Goal: Task Accomplishment & Management: Use online tool/utility

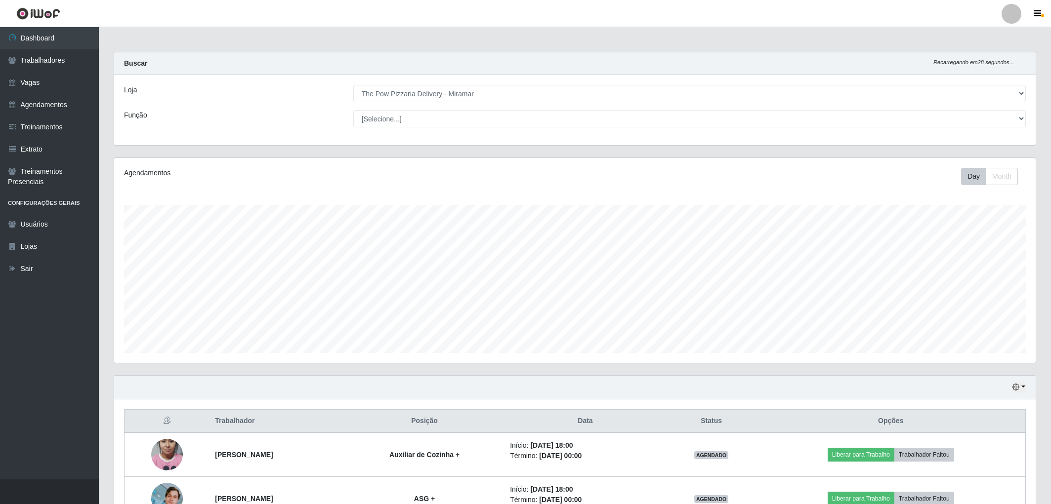
select select "322"
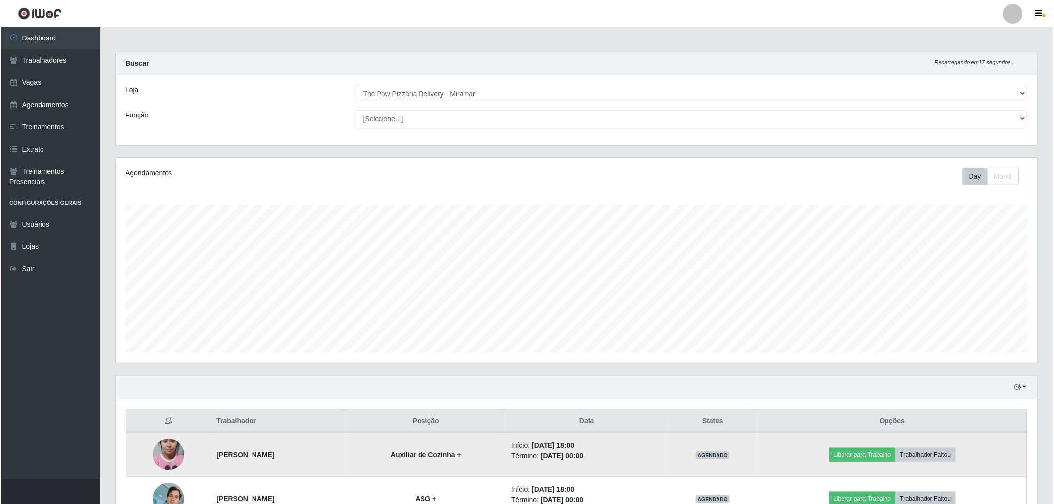
scroll to position [64, 0]
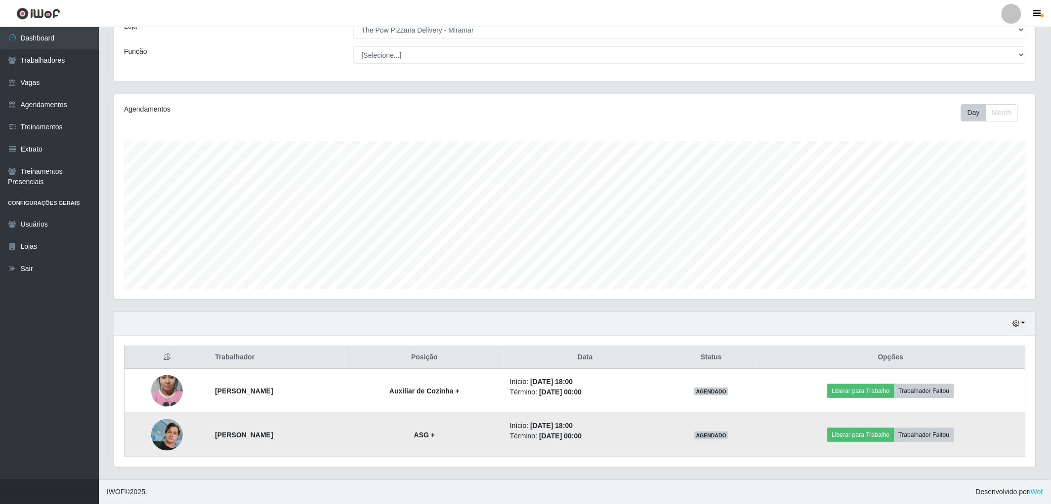
click at [169, 438] on img at bounding box center [167, 435] width 32 height 32
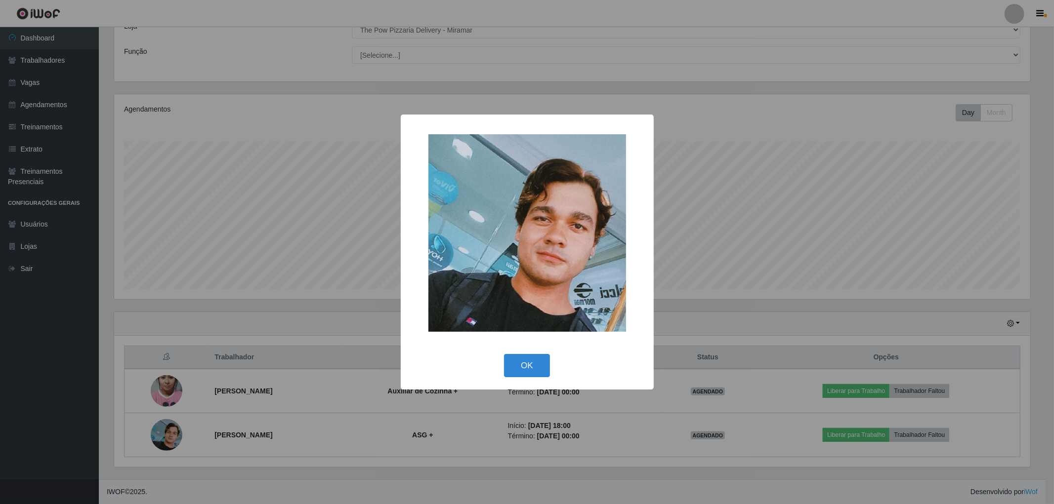
click at [174, 438] on div "× OK Cancel" at bounding box center [527, 252] width 1054 height 504
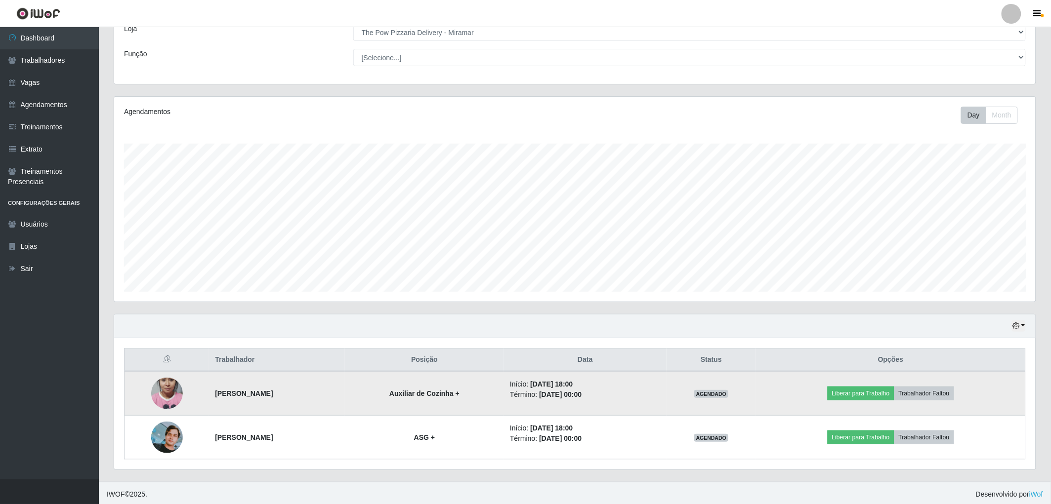
scroll to position [64, 0]
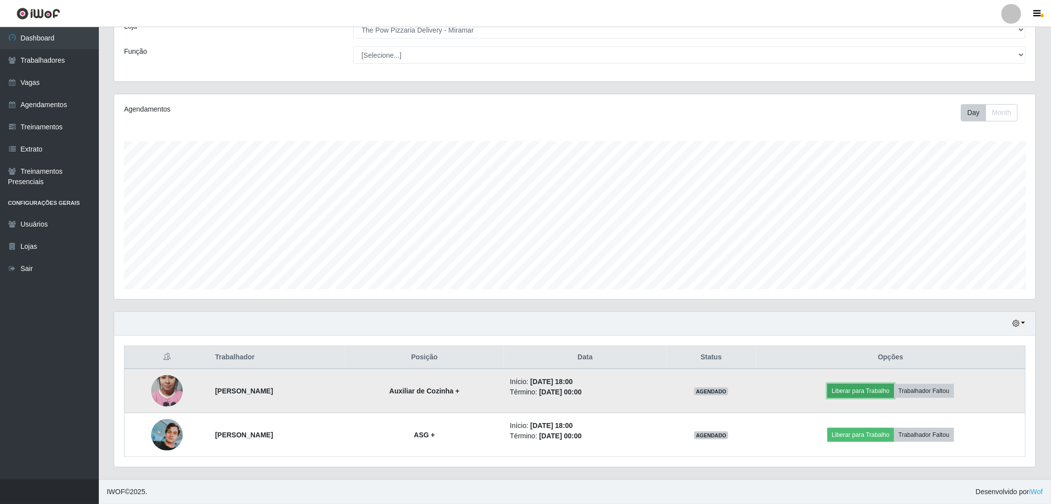
click at [876, 390] on button "Liberar para Trabalho" at bounding box center [860, 391] width 67 height 14
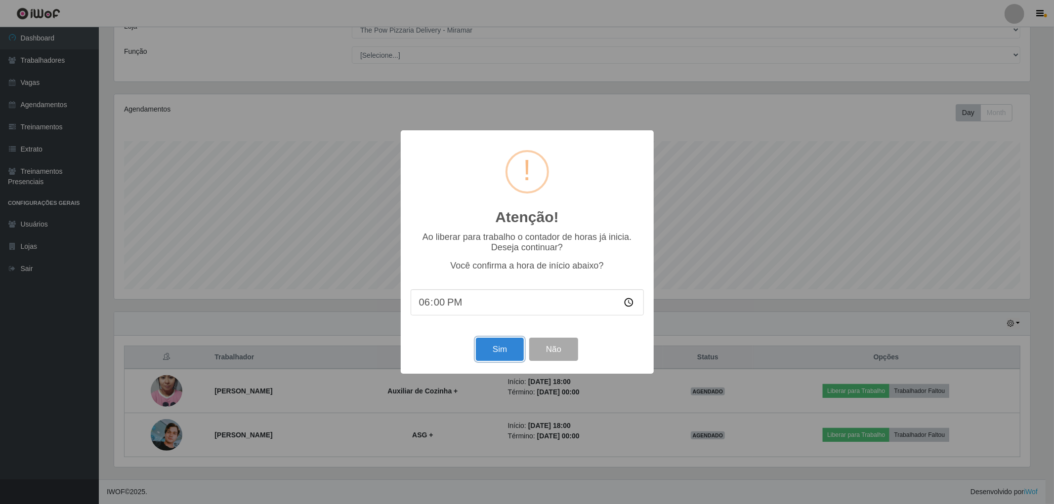
drag, startPoint x: 487, startPoint y: 362, endPoint x: 492, endPoint y: 353, distance: 10.2
click at [488, 361] on button "Sim" at bounding box center [500, 349] width 48 height 23
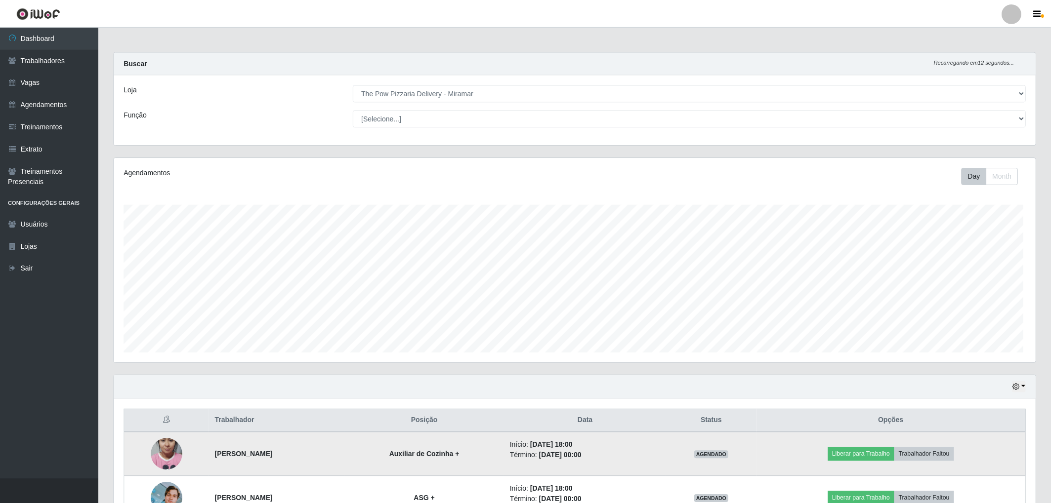
scroll to position [205, 924]
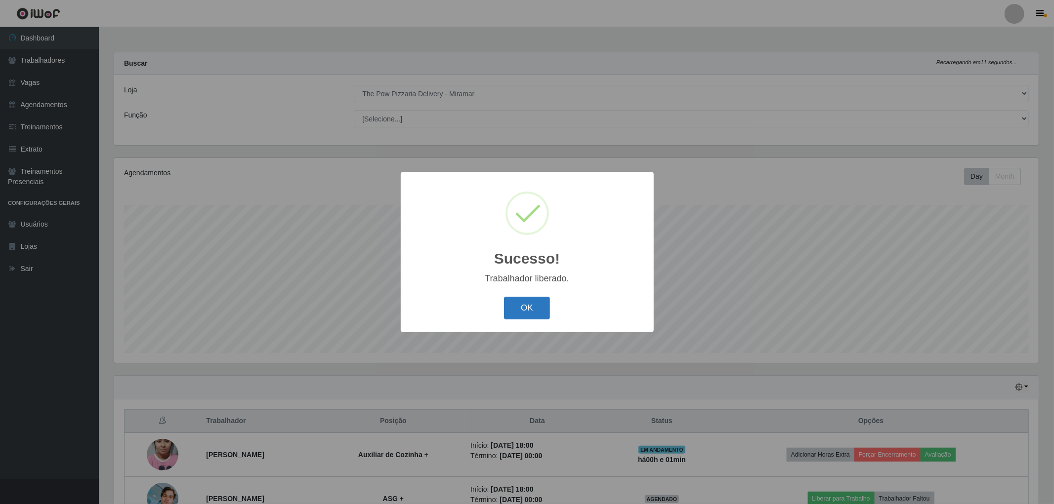
click at [540, 314] on button "OK" at bounding box center [527, 308] width 46 height 23
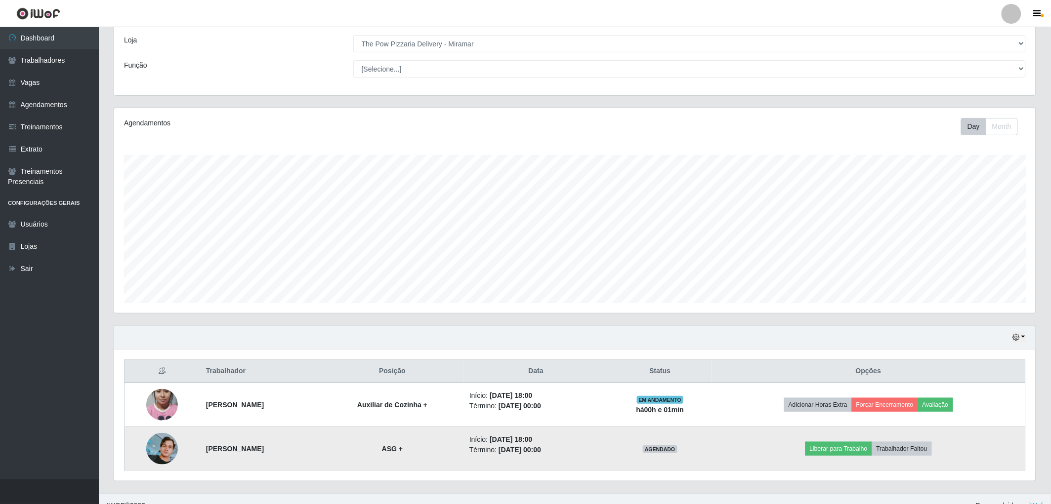
scroll to position [64, 0]
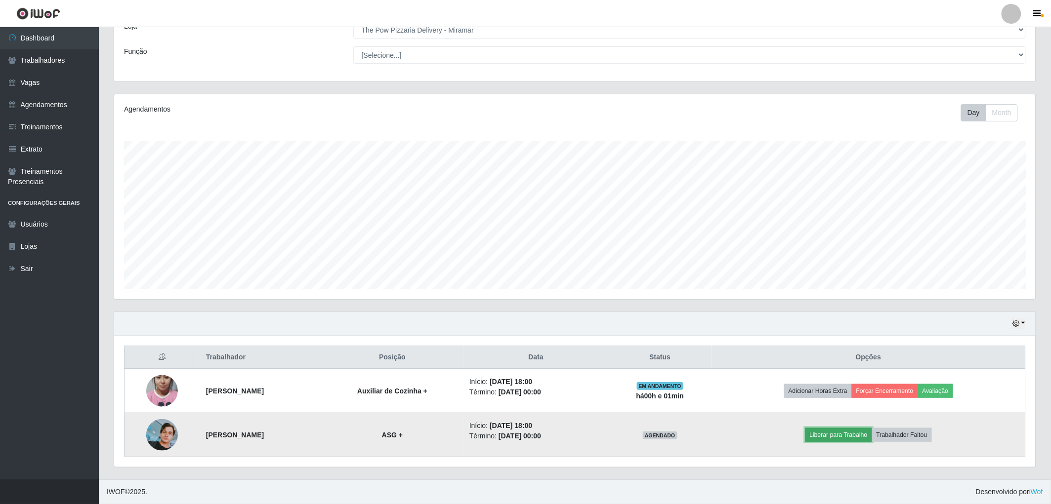
click at [862, 441] on button "Liberar para Trabalho" at bounding box center [838, 435] width 67 height 14
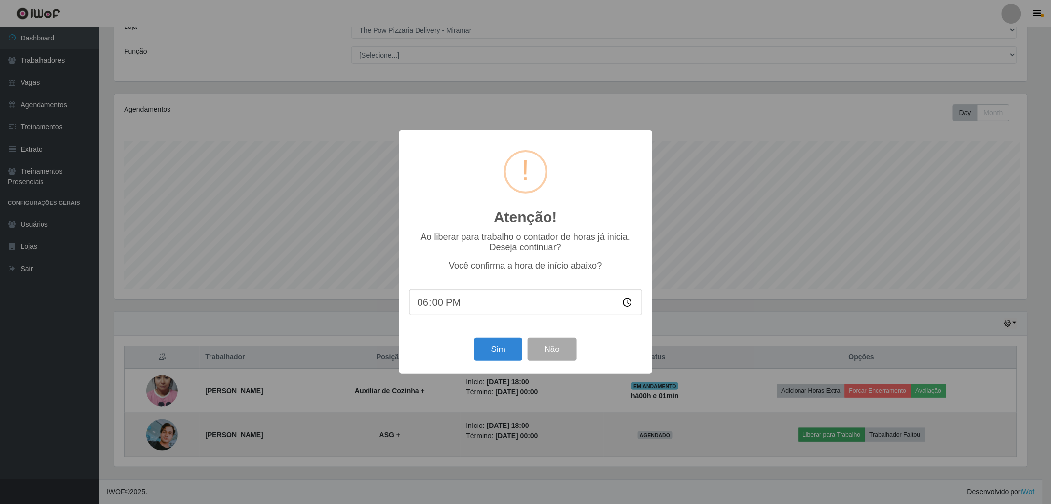
scroll to position [205, 915]
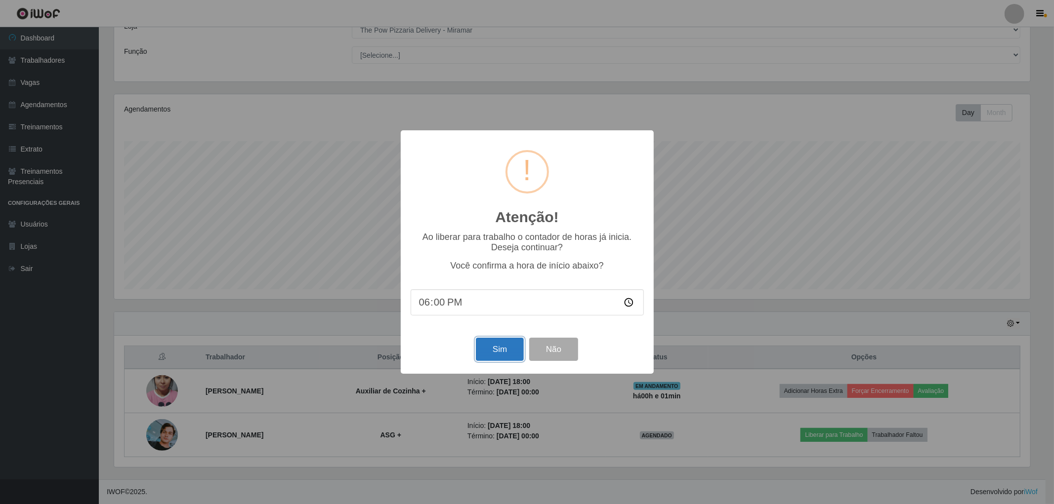
click at [492, 344] on button "Sim" at bounding box center [500, 349] width 48 height 23
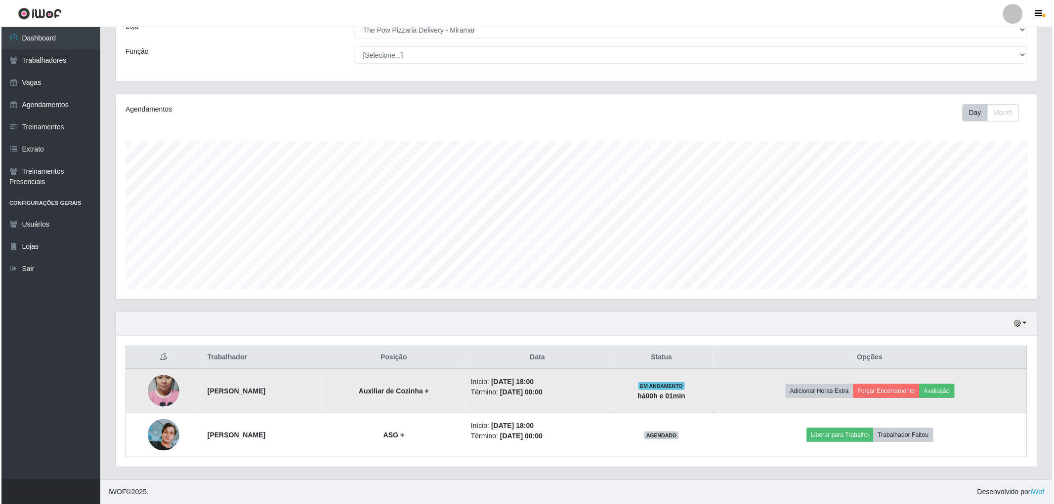
scroll to position [205, 924]
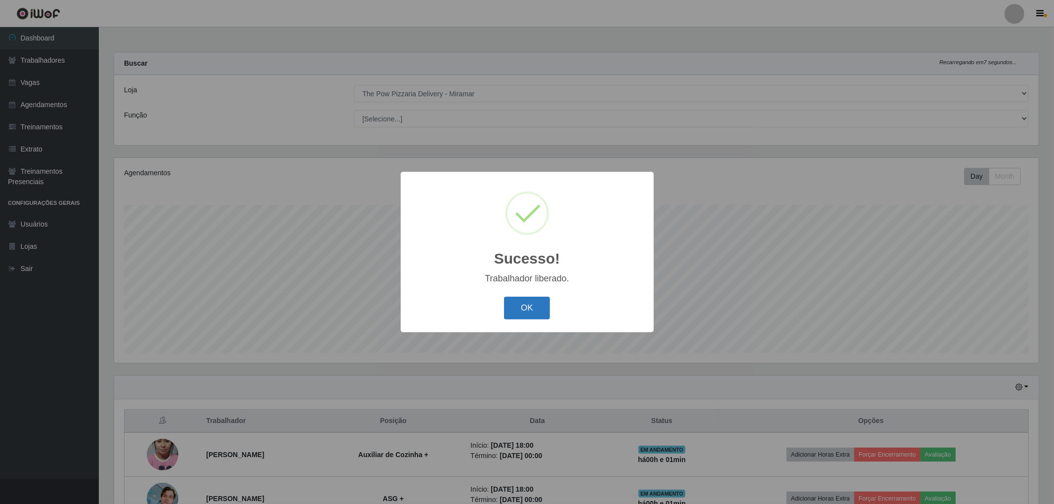
click at [530, 305] on button "OK" at bounding box center [527, 308] width 46 height 23
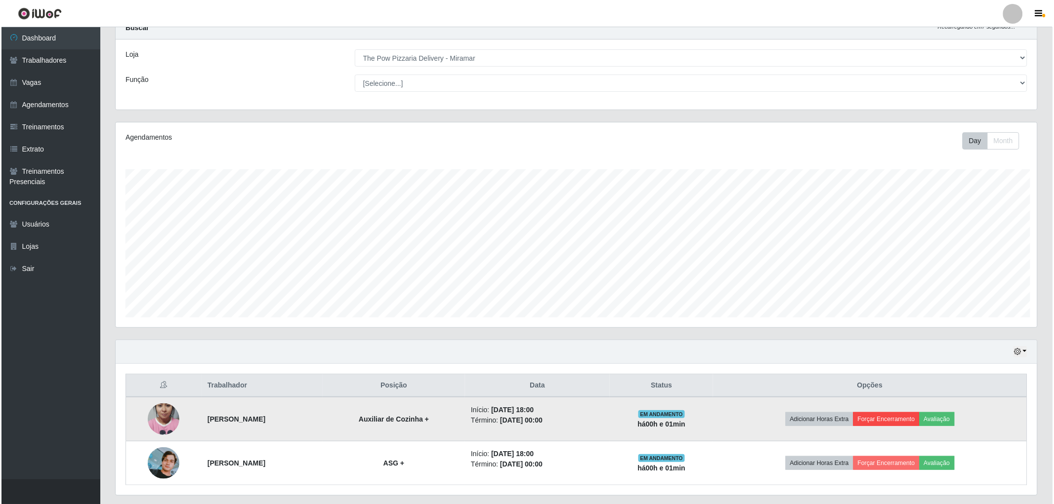
scroll to position [64, 0]
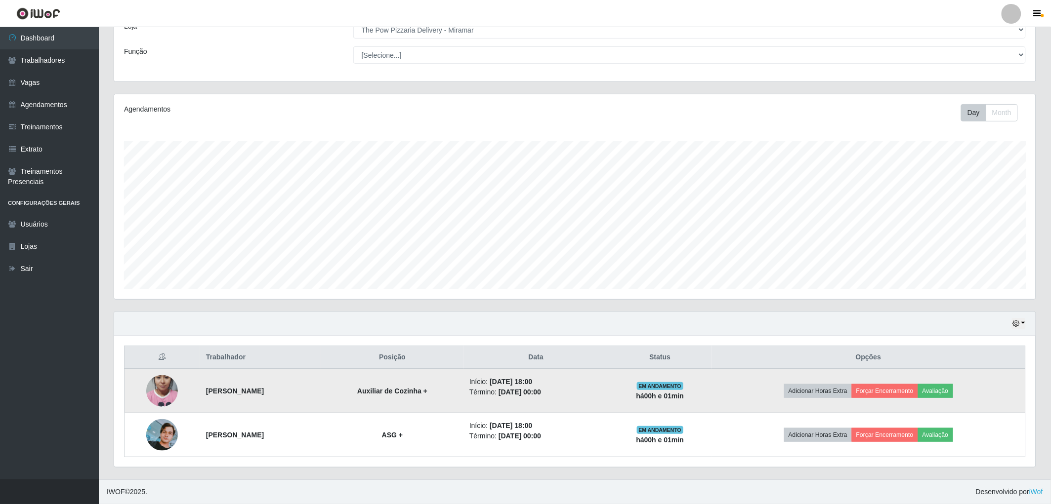
click at [896, 400] on td "Adicionar Horas Extra Forçar Encerramento Avaliação" at bounding box center [868, 391] width 314 height 44
click at [896, 396] on button "Forçar Encerramento" at bounding box center [885, 391] width 66 height 14
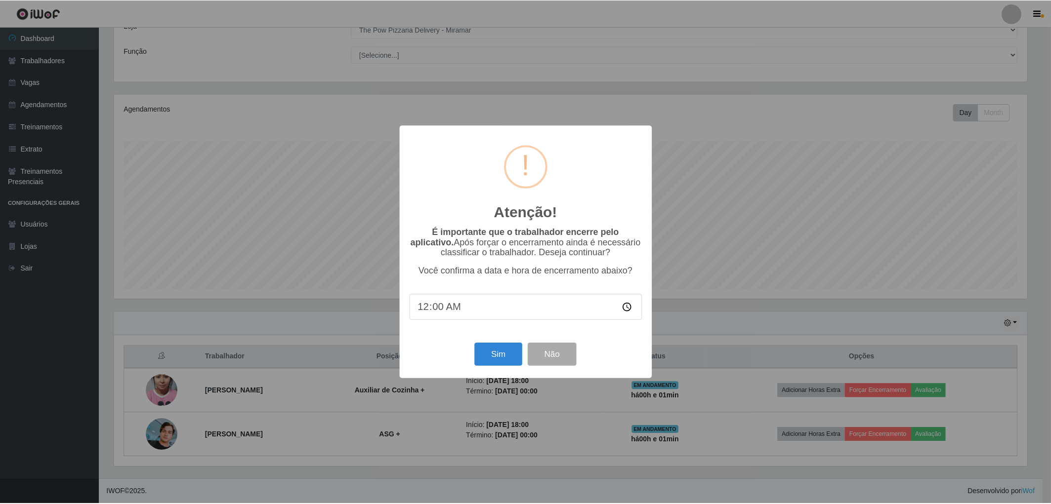
scroll to position [205, 915]
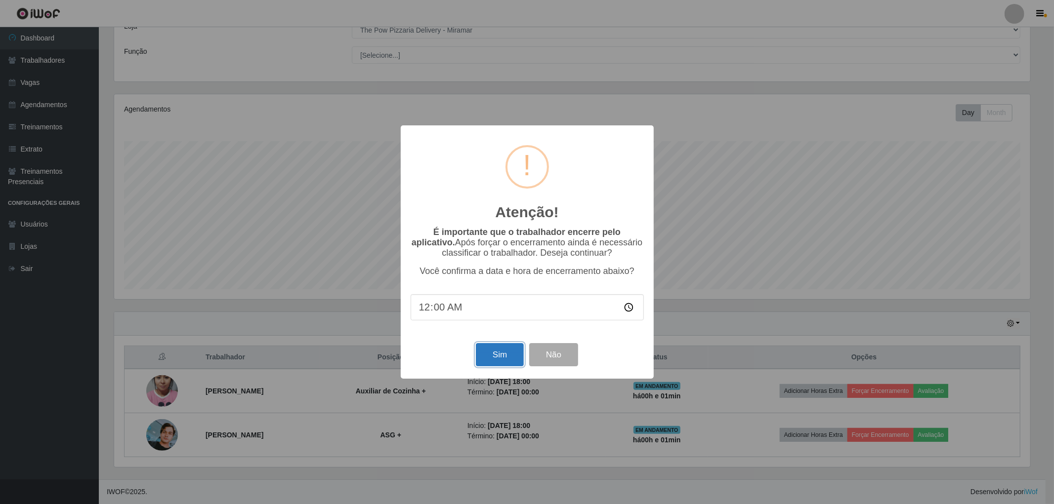
click at [500, 355] on button "Sim" at bounding box center [500, 354] width 48 height 23
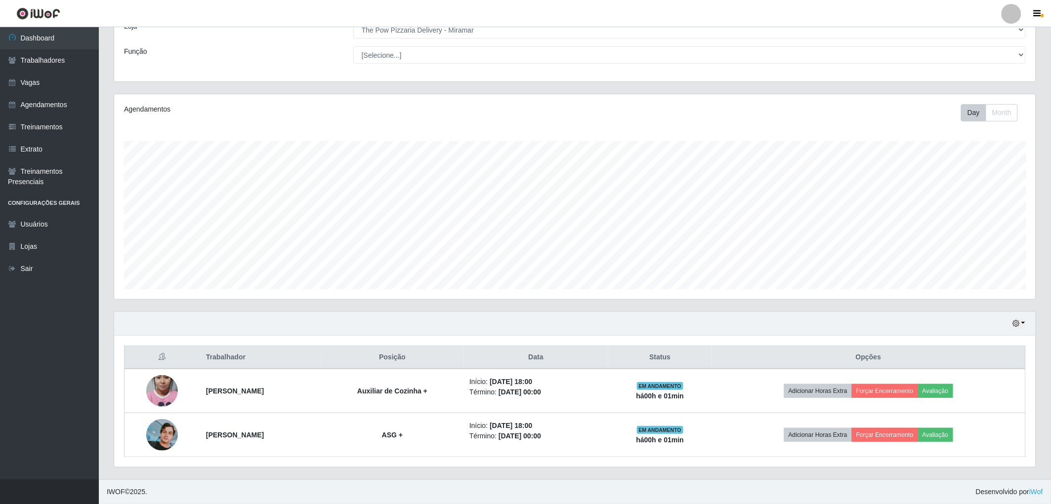
scroll to position [205, 924]
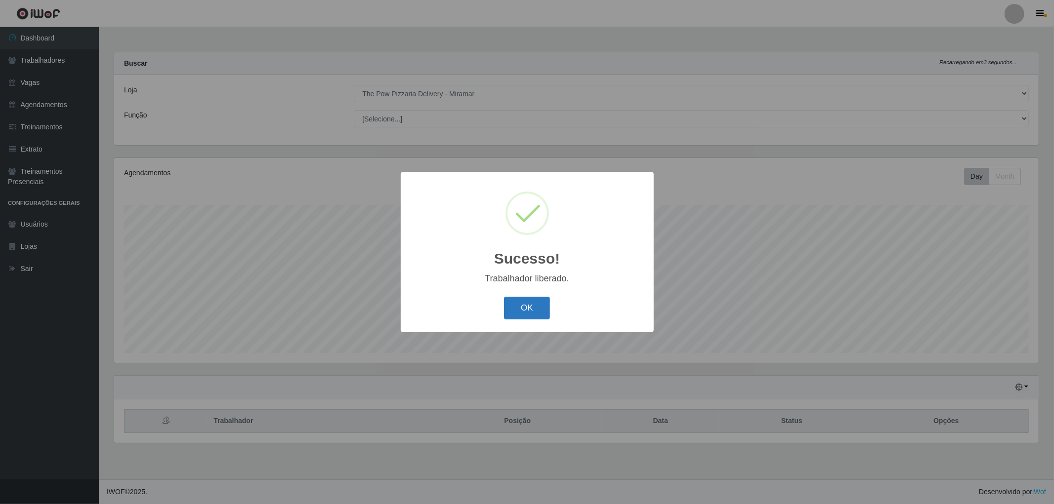
click at [531, 310] on button "OK" at bounding box center [527, 308] width 46 height 23
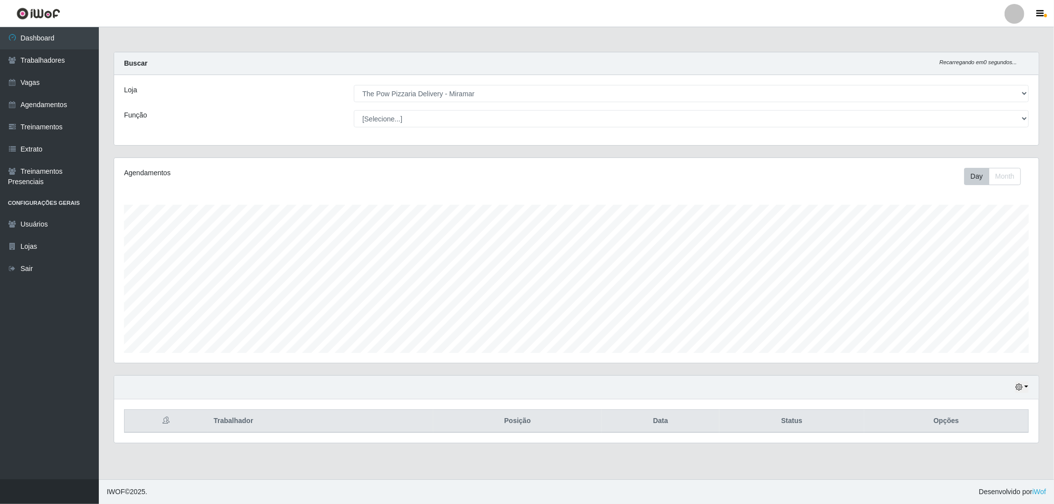
scroll to position [493767, 493051]
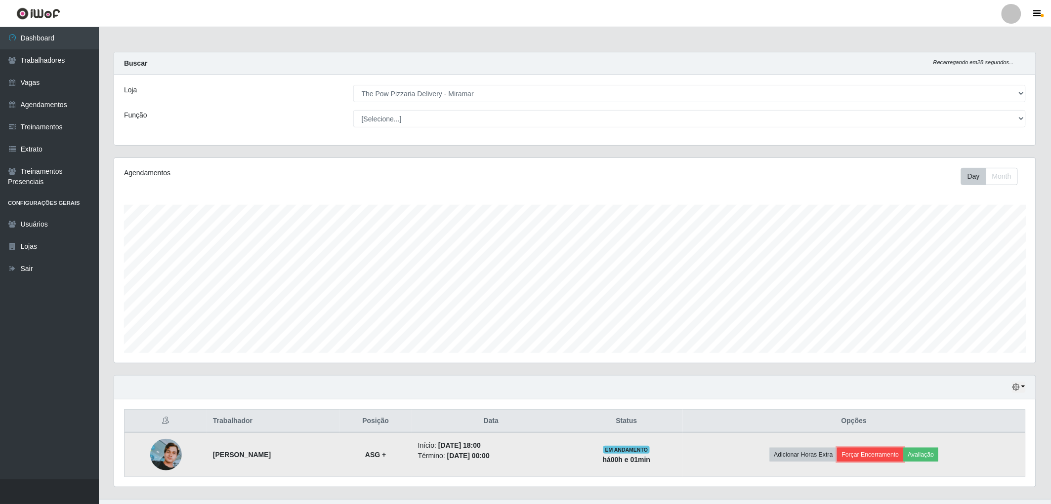
click at [891, 454] on button "Forçar Encerramento" at bounding box center [870, 455] width 66 height 14
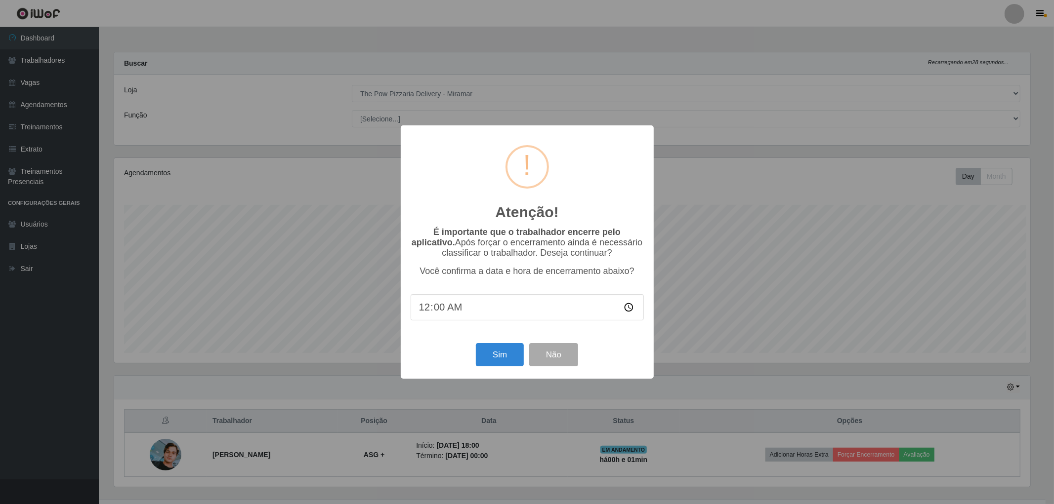
scroll to position [0, 0]
click at [489, 351] on button "Sim" at bounding box center [500, 354] width 48 height 23
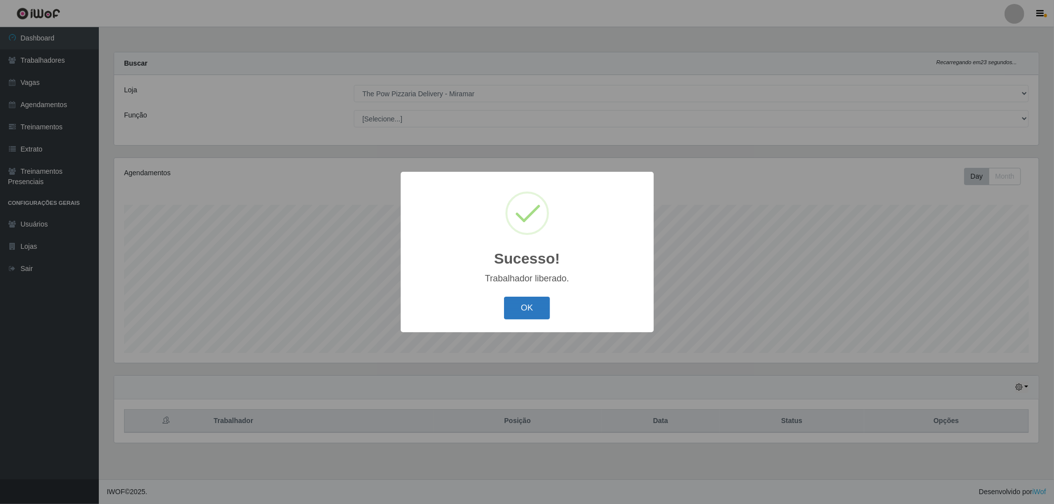
click at [519, 312] on button "OK" at bounding box center [527, 308] width 46 height 23
